Goal: Task Accomplishment & Management: Complete application form

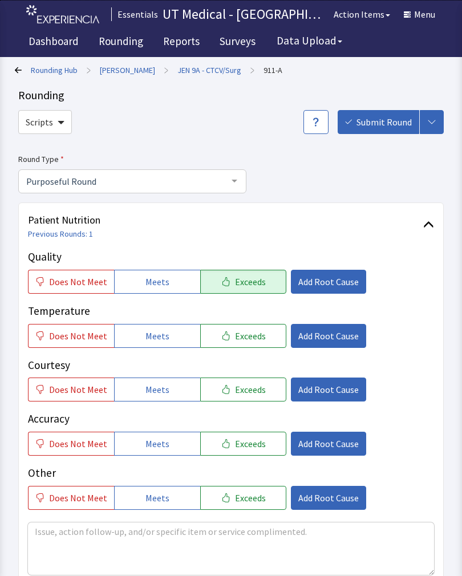
click at [241, 336] on span "Exceeds" at bounding box center [250, 336] width 31 height 14
click at [243, 399] on button "Exceeds" at bounding box center [243, 390] width 86 height 24
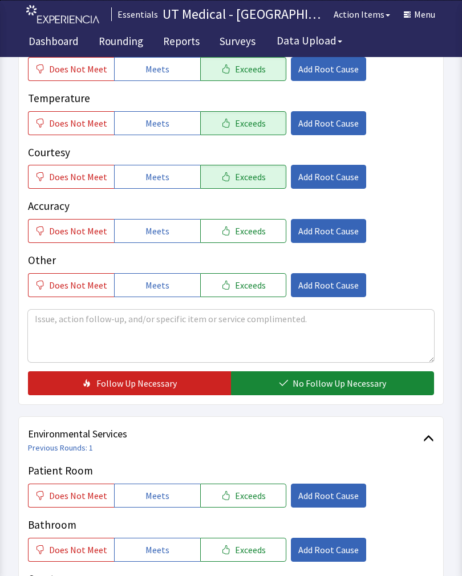
click at [330, 377] on span "No Follow Up Necessary" at bounding box center [340, 384] width 94 height 14
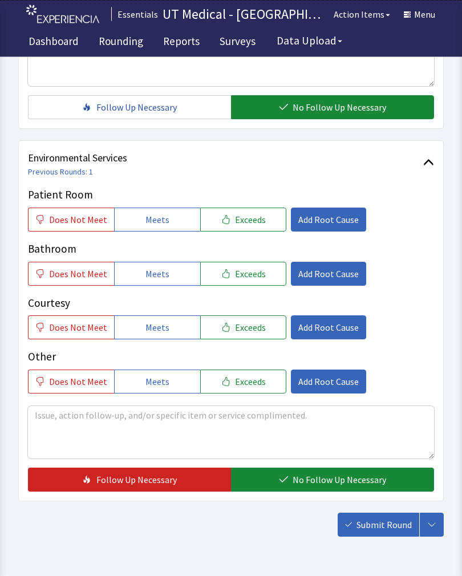
click at [253, 216] on span "Exceeds" at bounding box center [250, 220] width 31 height 14
click at [240, 276] on span "Exceeds" at bounding box center [250, 274] width 31 height 14
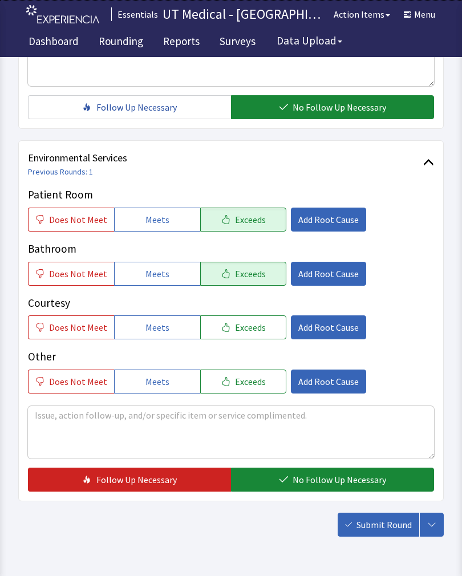
click at [241, 326] on span "Exceeds" at bounding box center [250, 328] width 31 height 14
click at [306, 481] on span "No Follow Up Necessary" at bounding box center [340, 480] width 94 height 14
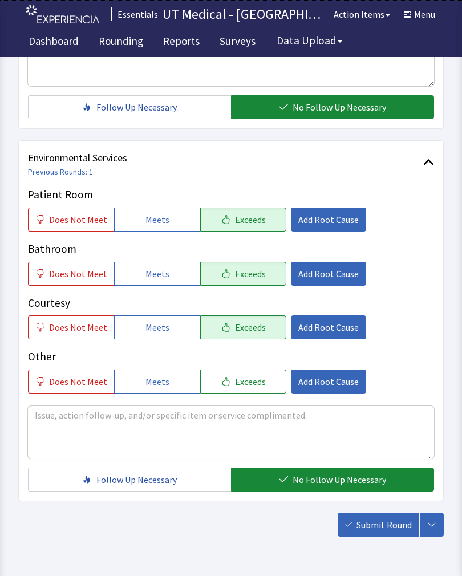
click at [369, 529] on span "Submit Round" at bounding box center [384, 525] width 55 height 14
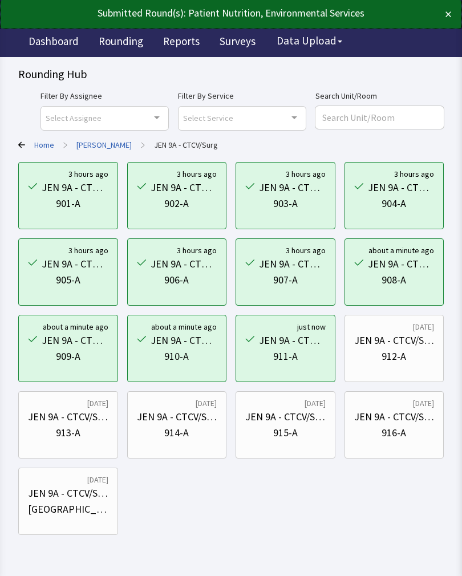
click at [408, 363] on div "912-A" at bounding box center [394, 357] width 80 height 16
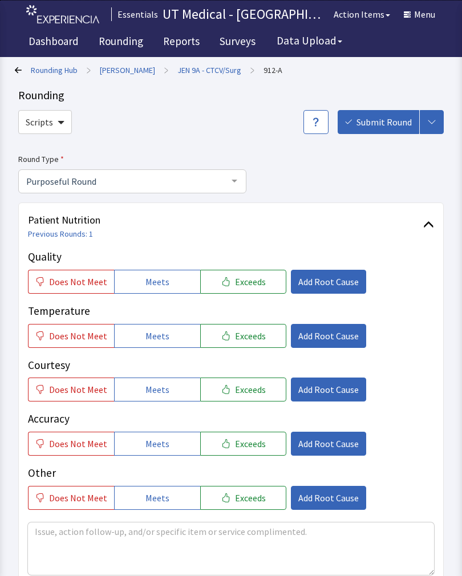
click at [252, 282] on span "Exceeds" at bounding box center [250, 282] width 31 height 14
click at [249, 338] on span "Exceeds" at bounding box center [250, 336] width 31 height 14
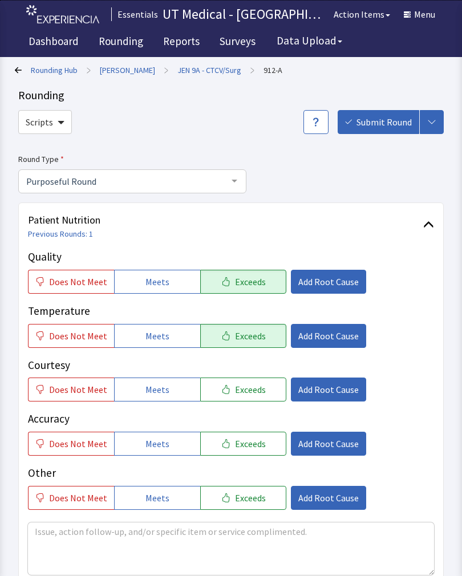
click at [245, 394] on span "Exceeds" at bounding box center [250, 390] width 31 height 14
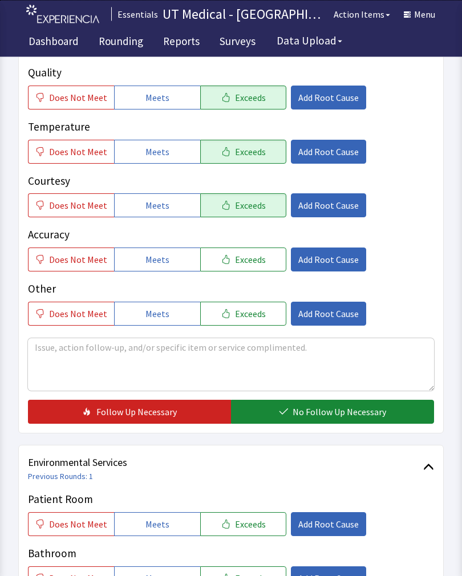
click at [330, 411] on span "No Follow Up Necessary" at bounding box center [340, 413] width 94 height 14
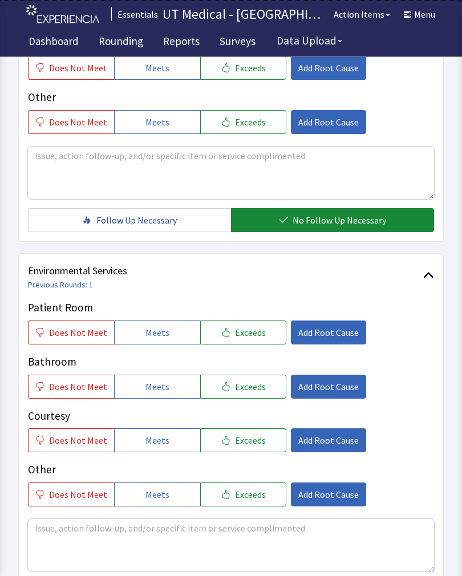
click at [257, 330] on span "Exceeds" at bounding box center [250, 333] width 31 height 14
click at [249, 448] on button "Exceeds" at bounding box center [243, 441] width 86 height 24
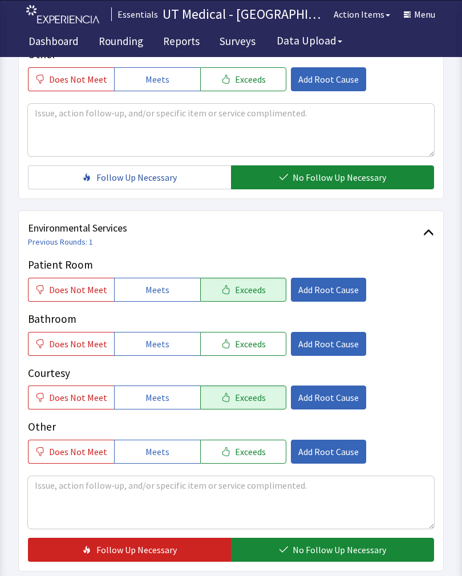
scroll to position [508, 0]
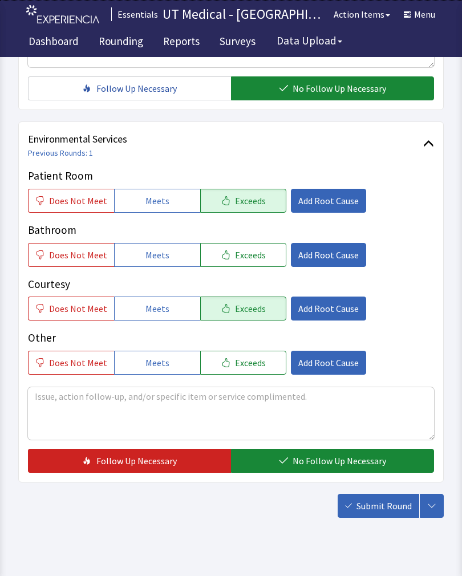
click at [253, 255] on span "Exceeds" at bounding box center [250, 255] width 31 height 14
click at [332, 464] on span "No Follow Up Necessary" at bounding box center [340, 461] width 94 height 14
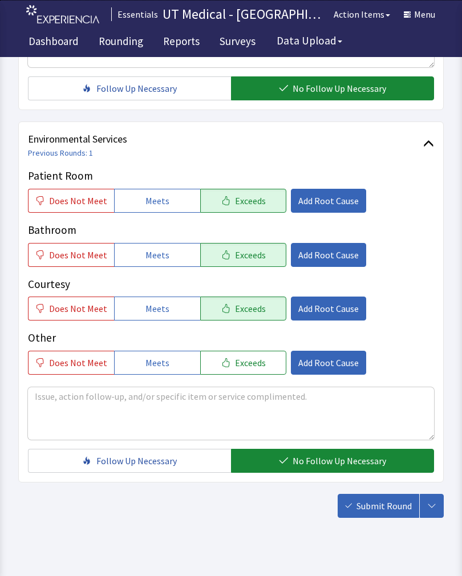
click at [378, 516] on button "Submit Round" at bounding box center [379, 506] width 82 height 24
